Goal: Manage account settings

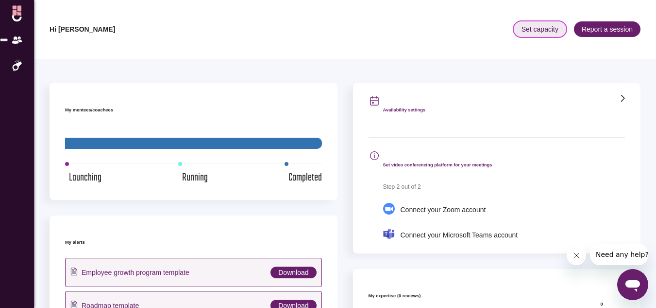
click at [538, 25] on span "Set capacity" at bounding box center [540, 30] width 37 height 10
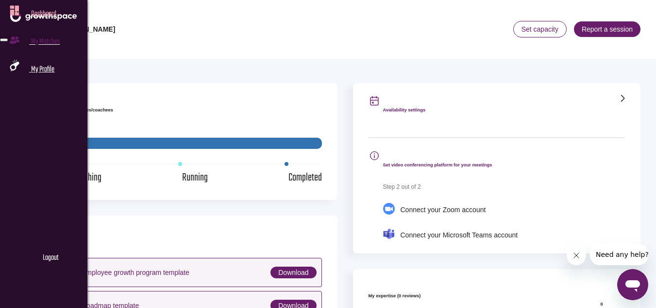
click at [54, 48] on span "My matches" at bounding box center [45, 41] width 29 height 13
click at [45, 76] on span "my profile" at bounding box center [42, 69] width 23 height 13
